Goal: Task Accomplishment & Management: Complete application form

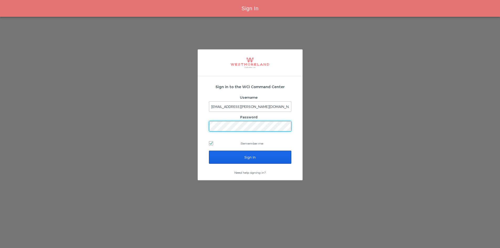
click at [238, 156] on input "Sign In" at bounding box center [250, 157] width 82 height 13
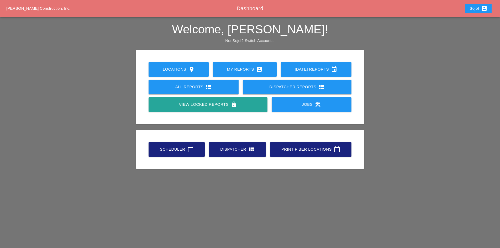
click at [194, 147] on div "Scheduler calendar_today" at bounding box center [176, 149] width 39 height 6
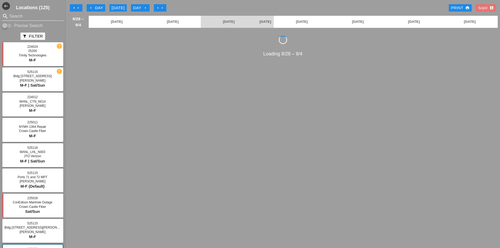
click at [25, 15] on input "Search" at bounding box center [32, 16] width 47 height 8
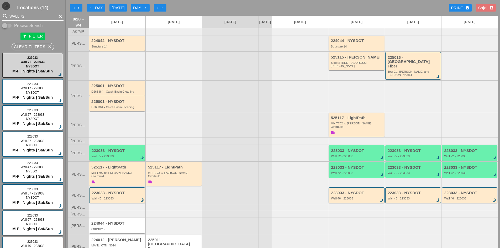
type input "WALL 72"
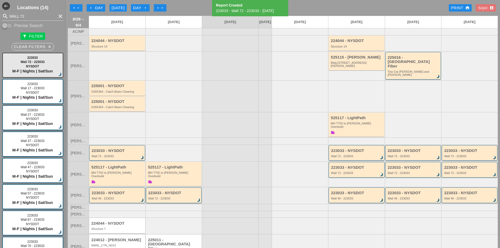
click at [160, 191] on div "223033 - NYSDOT Wall 72 - 223033 brightness_3" at bounding box center [174, 195] width 52 height 9
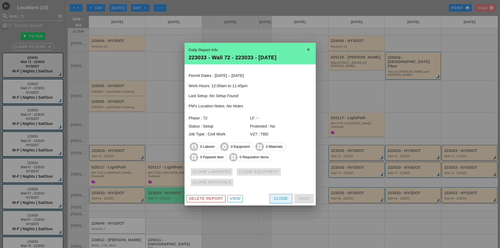
click at [289, 199] on button "Close" at bounding box center [280, 198] width 23 height 9
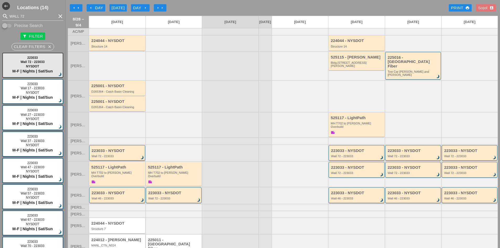
click at [104, 149] on div "223033 - NYSDOT Wall 72 - 223033 brightness_3" at bounding box center [118, 153] width 52 height 9
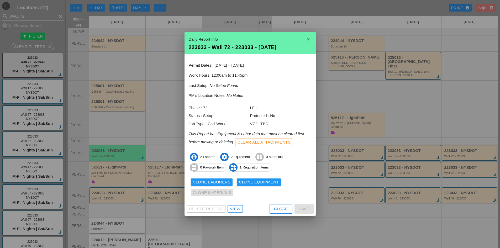
click at [234, 209] on div "View" at bounding box center [235, 209] width 10 height 6
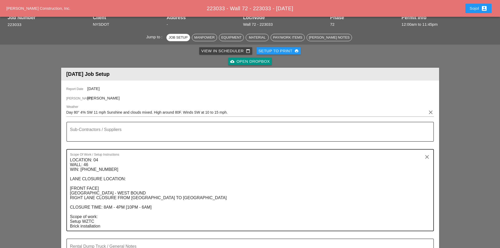
scroll to position [79, 0]
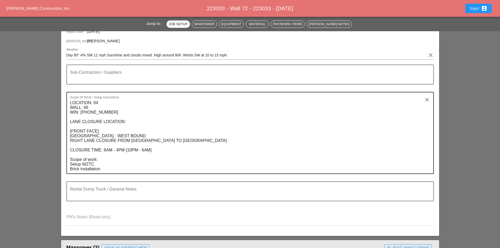
click at [102, 158] on textarea "LOCATION: 04 WALL: 46 WIN: [PHONE_NUMBER] LANE CLOSURE LOCATION: [FRONT FACE] […" at bounding box center [248, 136] width 356 height 75
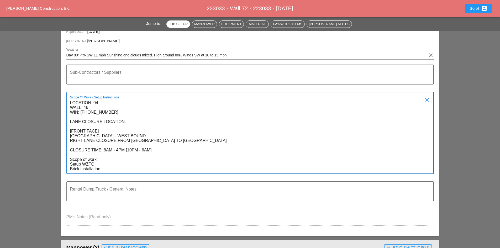
drag, startPoint x: 161, startPoint y: 155, endPoint x: 61, endPoint y: 101, distance: 113.5
click at [61, 101] on div "Report Date 08/28/2025 Foreman Ricardo Capao Weather Day 80° 4% SW 11 mph Sunsh…" at bounding box center [250, 129] width 378 height 213
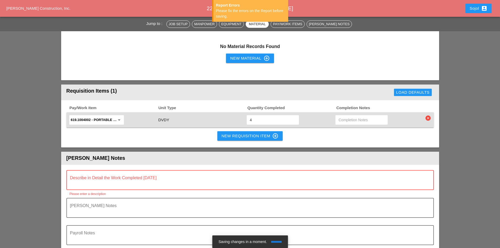
scroll to position [446, 0]
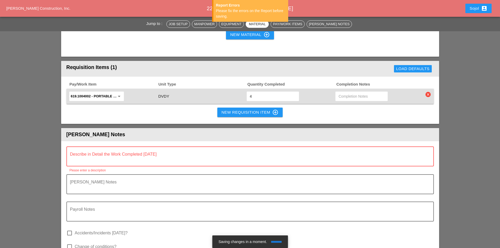
type textarea "Scope of work: Setup WZTC Brick installation"
click at [101, 147] on div "Describe in Detail the Work Completed [DATE]" at bounding box center [248, 156] width 356 height 19
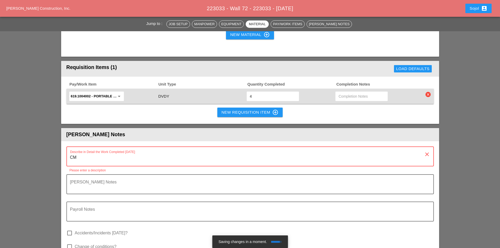
type textarea "C"
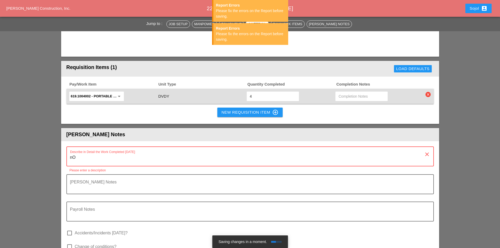
type textarea "n"
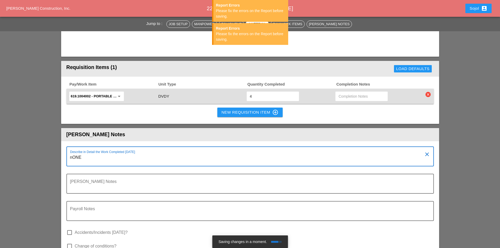
click at [74, 153] on textarea "nONE" at bounding box center [248, 159] width 356 height 13
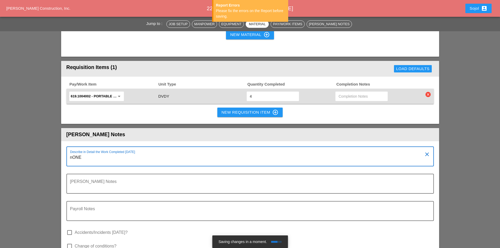
click at [73, 153] on textarea "nONE" at bounding box center [248, 159] width 356 height 13
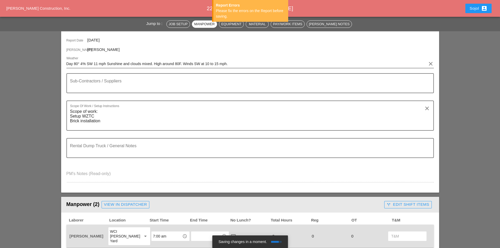
scroll to position [26, 0]
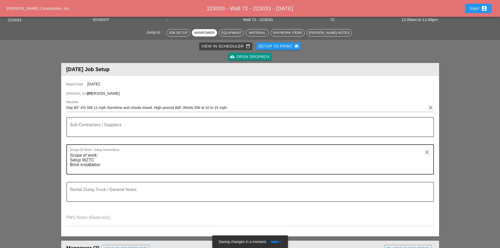
type textarea "NONE"
click at [79, 154] on textarea "Scope of work: Setup WZTC Brick installation" at bounding box center [248, 162] width 356 height 23
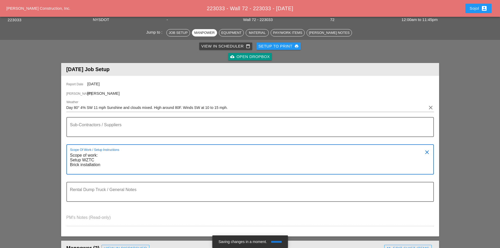
paste textarea "LOCATION: 09 WALL: 72 [FRONT FACE] WIN: 1-908-204 LANE CLOSURE LOCATION: [REAR …"
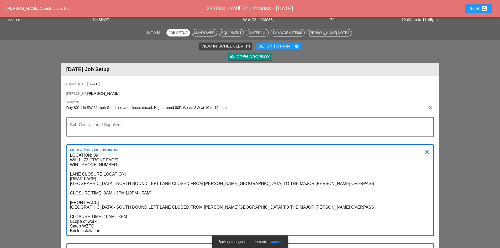
click at [133, 214] on textarea "LOCATION: 09 WALL: 72 [FRONT FACE] WIN: 1-908-204 LANE CLOSURE LOCATION: [REAR …" at bounding box center [248, 193] width 356 height 84
click at [130, 214] on textarea "LOCATION: 09 WALL: 72 [FRONT FACE] WIN: 1-908-204 LANE CLOSURE LOCATION: [REAR …" at bounding box center [248, 193] width 356 height 84
click at [133, 217] on textarea "LOCATION: 09 WALL: 72 [FRONT FACE] WIN: 1-908-204 LANE CLOSURE LOCATION: [REAR …" at bounding box center [248, 193] width 356 height 84
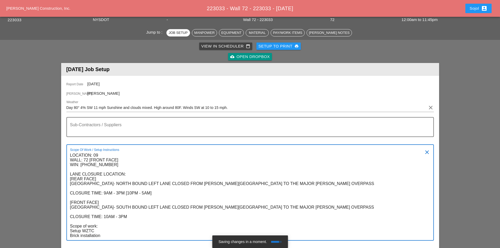
drag, startPoint x: 102, startPoint y: 236, endPoint x: 71, endPoint y: 236, distance: 31.0
click at [71, 236] on textarea "LOCATION: 09 WALL: 72 [FRONT FACE] WIN: 1-908-204 LANE CLOSURE LOCATION: [REAR …" at bounding box center [248, 195] width 356 height 89
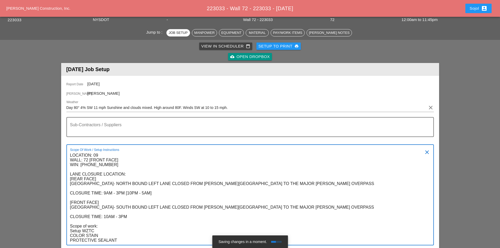
type textarea "LOCATION: 09 WALL: 72 [FRONT FACE] WIN: 1-908-204 LANE CLOSURE LOCATION: [REAR …"
click at [90, 130] on textarea "Sub-Contractors / Suppliers" at bounding box center [248, 130] width 356 height 13
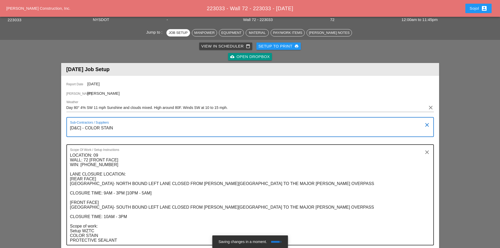
type textarea "[D&C] - COLOR STAIN"
click at [164, 148] on div "Scope Of Work / Setup Instructions LOCATION: 09 WALL: 72 [FRONT FACE] WIN: 1-90…" at bounding box center [248, 195] width 356 height 100
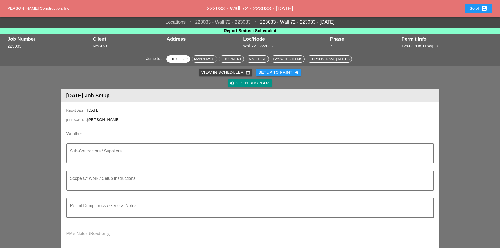
click at [104, 136] on input "Weather" at bounding box center [246, 134] width 360 height 8
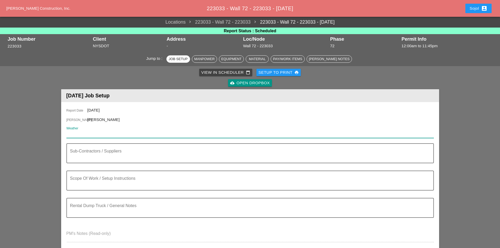
paste input "Fri 29 Day 78° 15% W 12 mph Partly cloudy. Slight chance of an afternoon shower…"
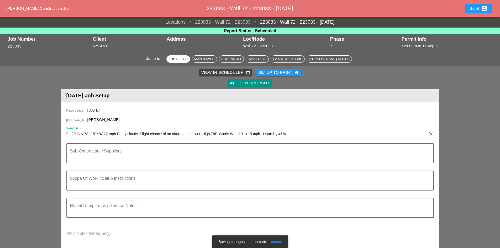
type input "Fri 29 Day 78° 15% W 12 mph Partly cloudy. Slight chance of an afternoon shower…"
click at [95, 158] on textarea "Sub-Contractors / Suppliers" at bounding box center [248, 156] width 356 height 13
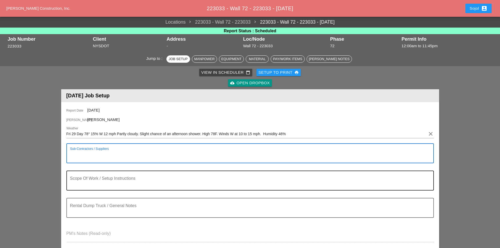
click at [102, 174] on div "Scope Of Work / Setup Instructions" at bounding box center [248, 180] width 356 height 19
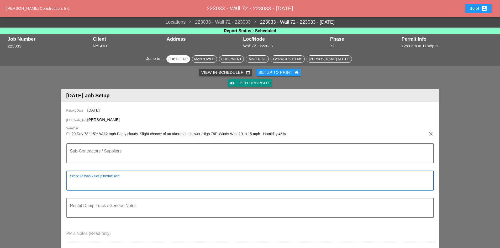
paste textarea "LOCATION: 09 WALL: 72 [FRONT FACE] WIN: 1-908-204 LANE CLOSURE LOCATION: [REAR …"
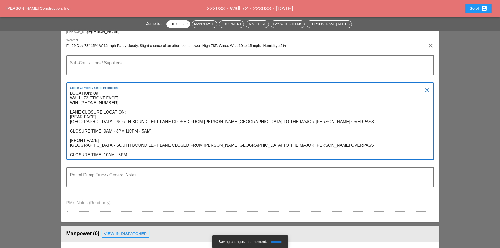
scroll to position [131, 0]
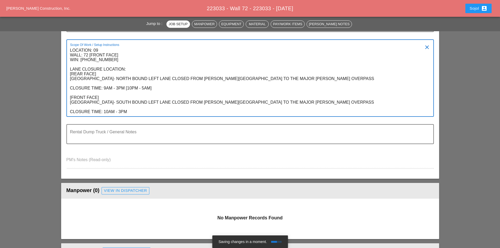
drag, startPoint x: 128, startPoint y: 114, endPoint x: 68, endPoint y: 74, distance: 71.2
click at [68, 74] on div "Scope Of Work / Setup Instructions LOCATION: 09 WALL: 72 [FRONT FACE] WIN: 1-90…" at bounding box center [249, 77] width 367 height 77
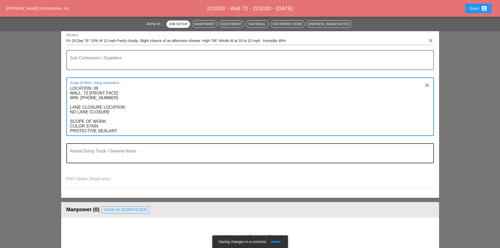
scroll to position [52, 0]
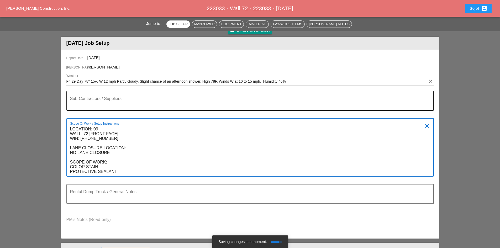
type textarea "LOCATION: 09 WALL: 72 [FRONT FACE] WIN: 1-908-204 LANE CLOSURE LOCATION: NO LAN…"
click at [94, 104] on textarea "Sub-Contractors / Suppliers" at bounding box center [248, 104] width 356 height 13
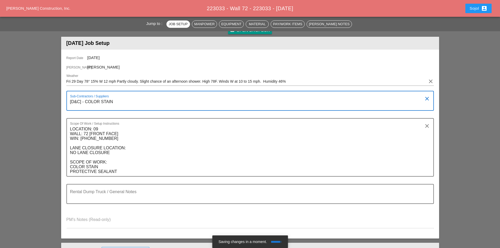
type textarea "[D&C] - COLOR STAIN"
click at [165, 114] on div at bounding box center [250, 114] width 361 height 3
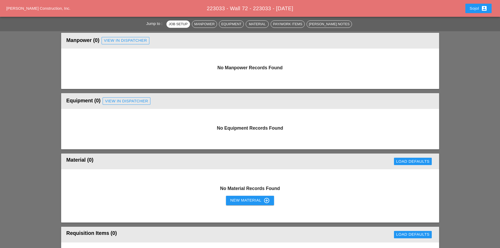
scroll to position [131, 0]
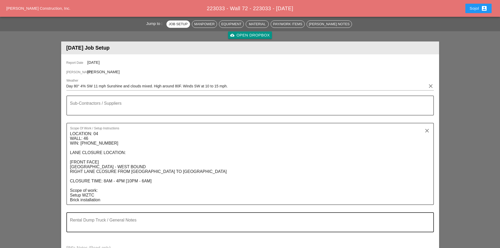
scroll to position [105, 0]
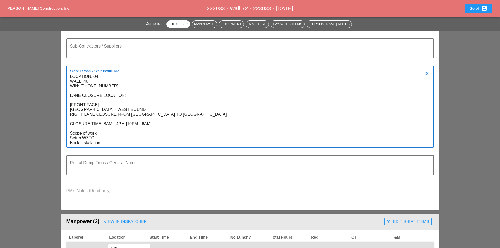
drag, startPoint x: 71, startPoint y: 77, endPoint x: 147, endPoint y: 132, distance: 94.4
click at [147, 132] on textarea "LOCATION: 04 WALL: 46 WIN: [PHONE_NUMBER] LANE CLOSURE LOCATION: [FRONT FACE] […" at bounding box center [248, 109] width 356 height 75
paste textarea "9 WALL: 72 [FRONT FACE] WIN: [PHONE_NUMBER] LANE CLOSURE LOCATION: [REAR FACE] …"
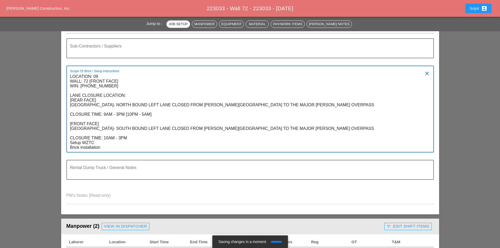
drag, startPoint x: 102, startPoint y: 147, endPoint x: 69, endPoint y: 149, distance: 33.4
click at [69, 149] on div "Scope Of Work / Setup Instructions LOCATION: 09 WALL: 72 [FRONT FACE] WIN: 1-90…" at bounding box center [249, 109] width 367 height 87
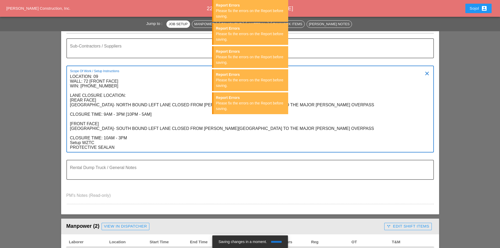
type textarea "LOCATION: 09 WALL: 72 [FRONT FACE] WIN: 1-908-204 LANE CLOSURE LOCATION: [REAR …"
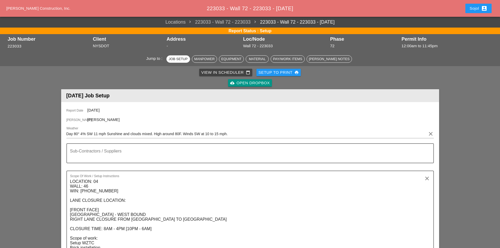
scroll to position [157, 0]
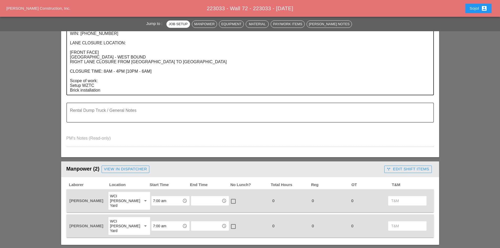
click at [102, 92] on textarea "LOCATION: 04 WALL: 46 WIN: [PHONE_NUMBER] LANE CLOSURE LOCATION: [FRONT FACE] […" at bounding box center [248, 57] width 356 height 75
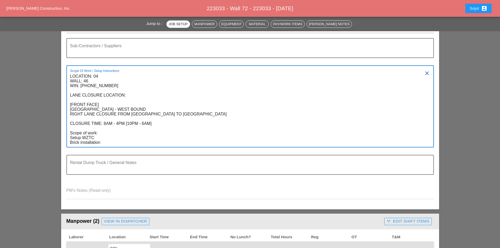
scroll to position [105, 0]
drag, startPoint x: 160, startPoint y: 123, endPoint x: 70, endPoint y: 74, distance: 101.8
click at [70, 74] on textarea "LOCATION: 04 WALL: 46 WIN: [PHONE_NUMBER] LANE CLOSURE LOCATION: [FRONT FACE] […" at bounding box center [248, 109] width 356 height 75
paste textarea "9 WALL: 72 [FRONT FACE] WIN: 1-908-204 LANE CLOSURE LOCATION: [REAR FACE] MOSHO…"
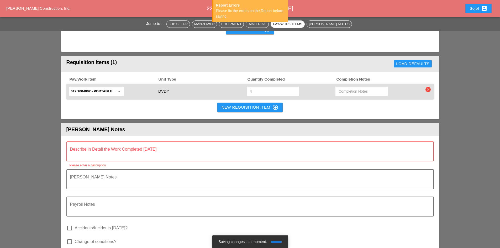
scroll to position [499, 0]
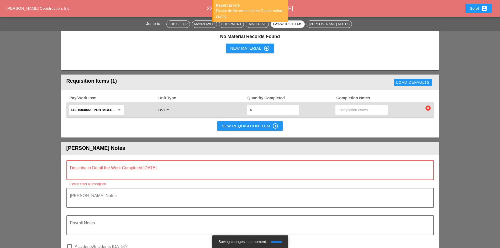
type textarea "LOCATION: 09 WALL: 72 [FRONT FACE] WIN: 1-908-204 LANE CLOSURE LOCATION: [REAR …"
click at [108, 161] on div "Describe in Detail the Work Completed [DATE]" at bounding box center [248, 170] width 356 height 19
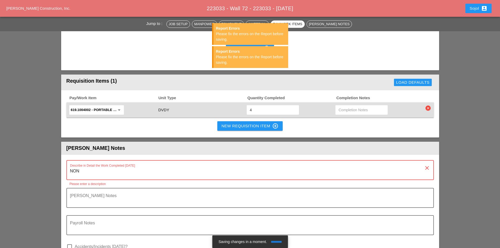
type textarea "NONE"
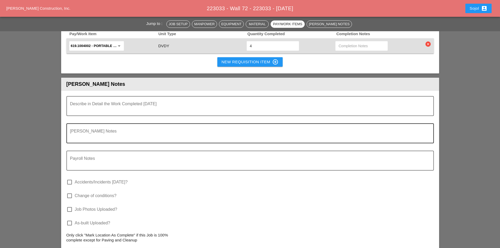
scroll to position [551, 0]
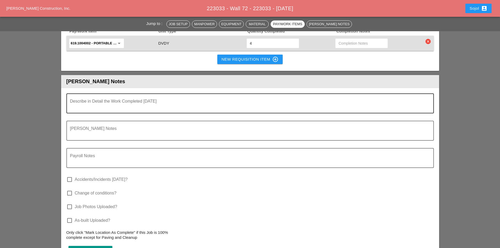
click at [93, 100] on textarea "Describe in Detail the Work Completed Today" at bounding box center [248, 106] width 356 height 13
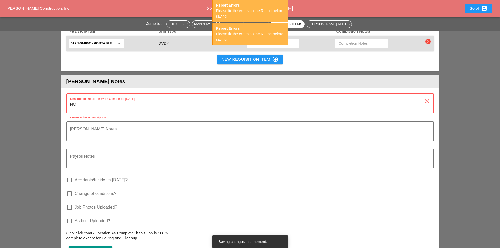
type textarea "N"
click at [71, 128] on textarea "Foreman's Notes" at bounding box center [248, 134] width 356 height 13
